Goal: Transaction & Acquisition: Subscribe to service/newsletter

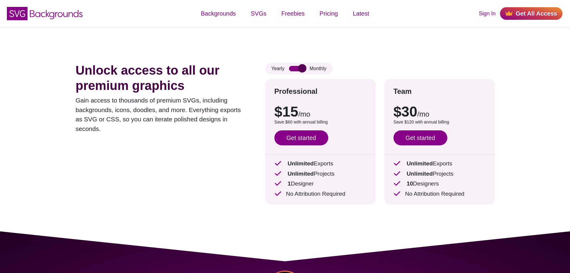
click at [293, 69] on input "checkbox" at bounding box center [297, 68] width 16 height 5
checkbox input "false"
drag, startPoint x: 269, startPoint y: 68, endPoint x: 280, endPoint y: 67, distance: 10.8
click at [280, 67] on div "Yearly Monthly" at bounding box center [299, 68] width 67 height 11
drag, startPoint x: 291, startPoint y: 122, endPoint x: 313, endPoint y: 122, distance: 21.3
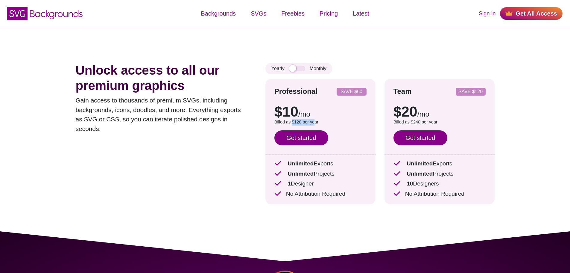
click at [313, 122] on p "Billed as $120 per year" at bounding box center [321, 122] width 92 height 7
drag, startPoint x: 327, startPoint y: 122, endPoint x: 269, endPoint y: 122, distance: 58.4
click at [269, 122] on div "Professional SAVE $60 $10 /mo $15 /mo Billed as $120 per year Save $60 with ann…" at bounding box center [321, 141] width 110 height 125
copy p "Billed as $120 per year"
